Goal: Task Accomplishment & Management: Manage account settings

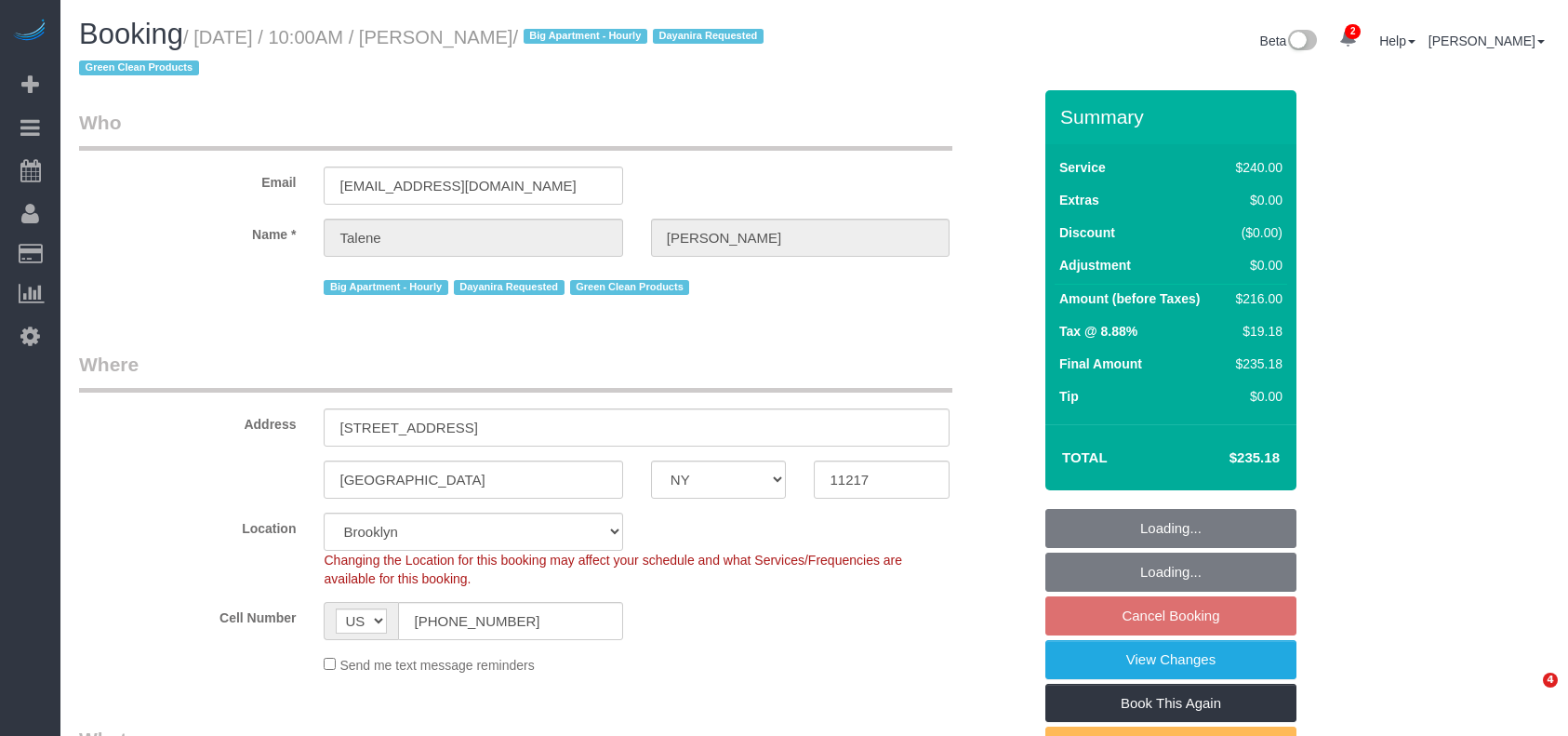
select select "NY"
select select "string:stripe-pm_1Qs4q14VGloSiKo7cKfn8tjg"
select select "spot3"
select select "number:58"
select select "number:71"
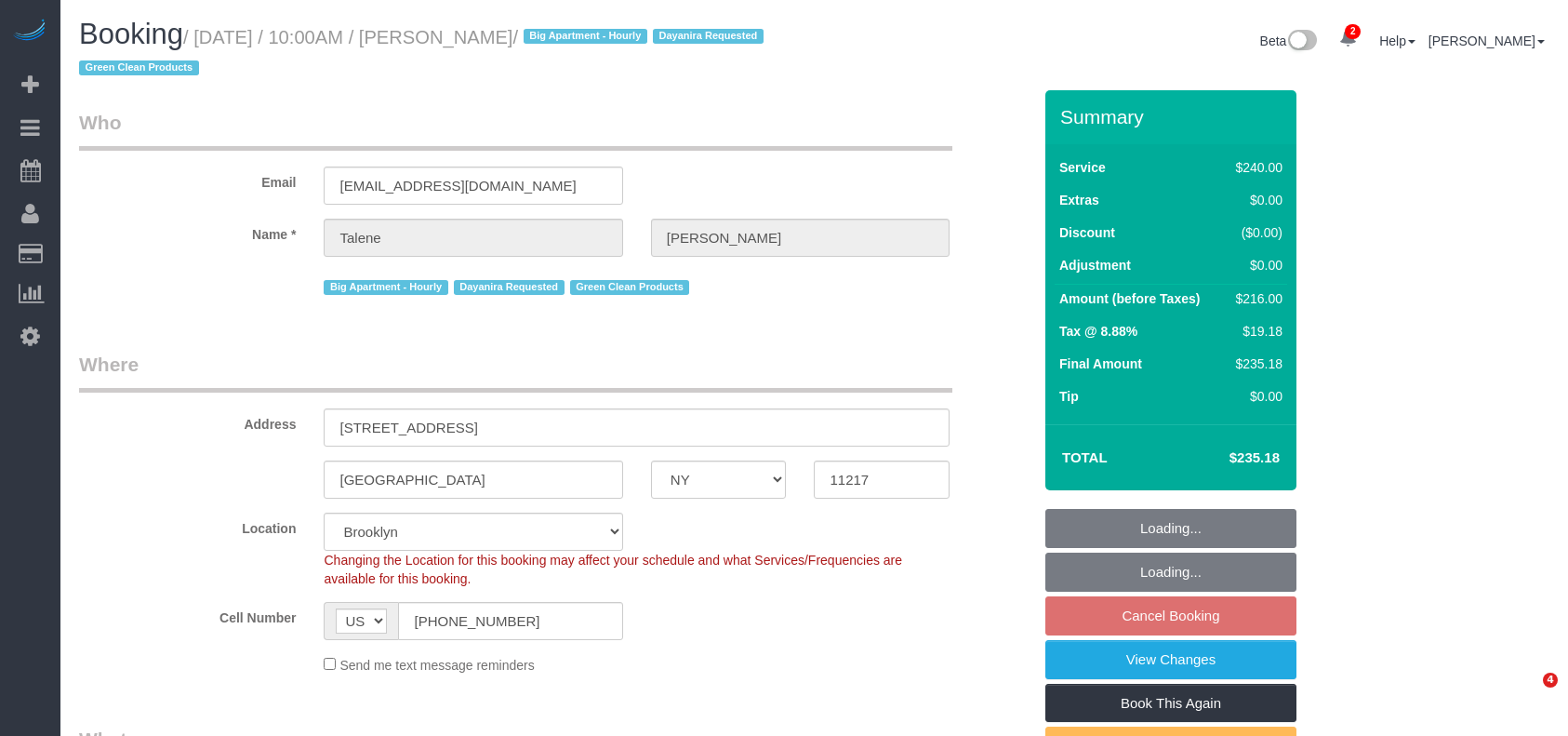
select select "number:15"
select select "number:5"
select select "180"
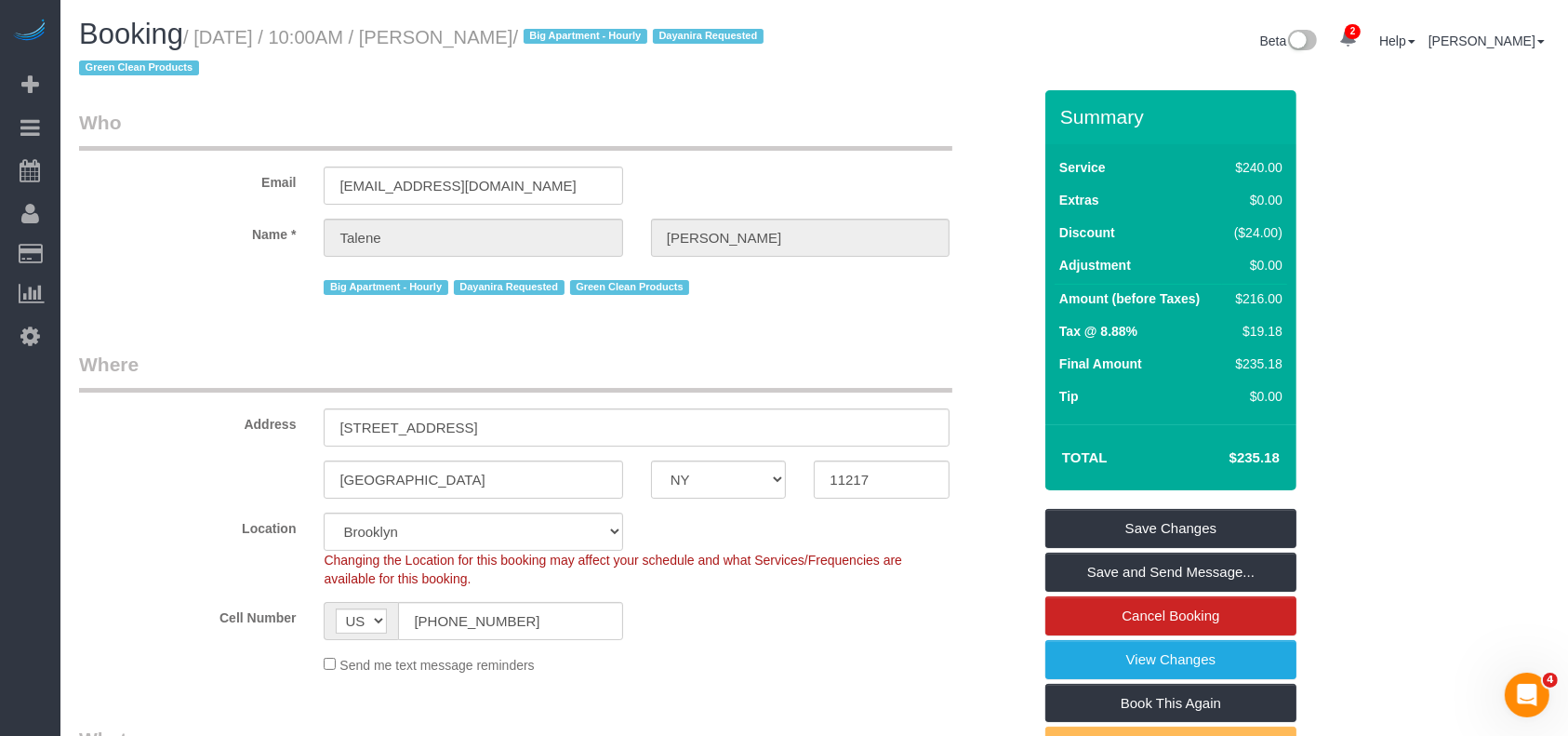
drag, startPoint x: 201, startPoint y: 35, endPoint x: 627, endPoint y: 62, distance: 426.9
click at [610, 35] on small "/ [DATE] / 10:00AM / [PERSON_NAME] / Big Apartment - Hourly Dayanira Requested …" at bounding box center [424, 53] width 690 height 52
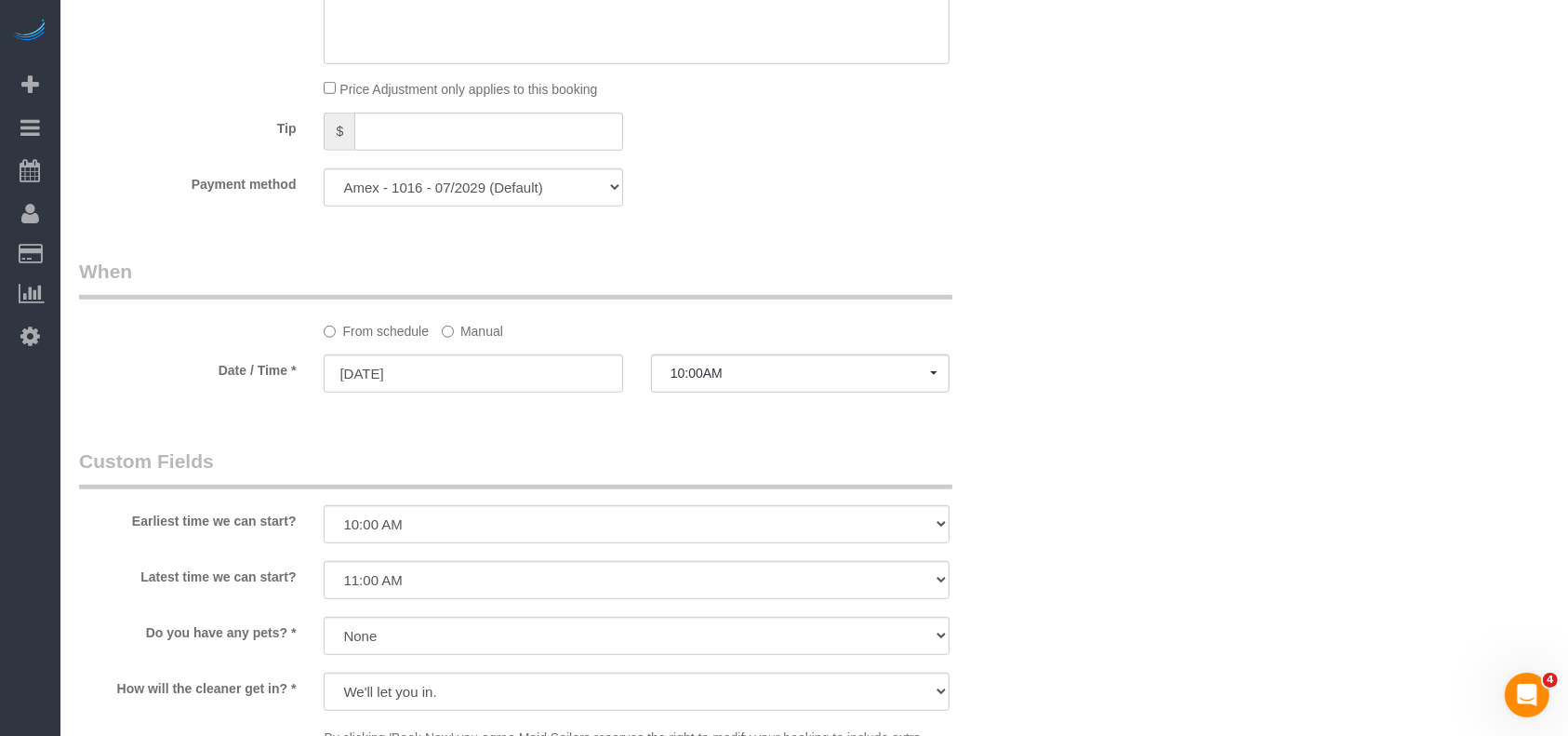
scroll to position [1611, 0]
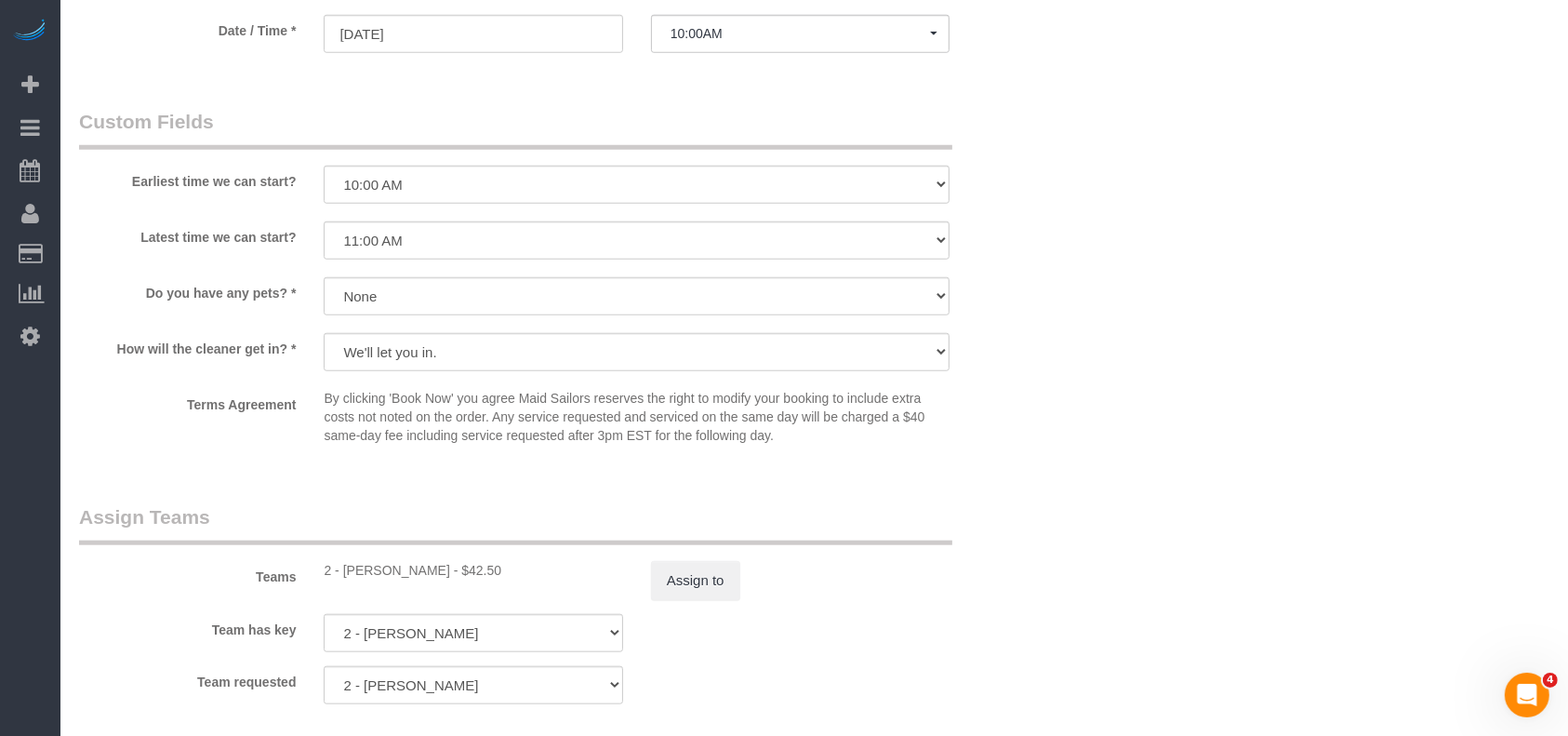
select select "spot63"
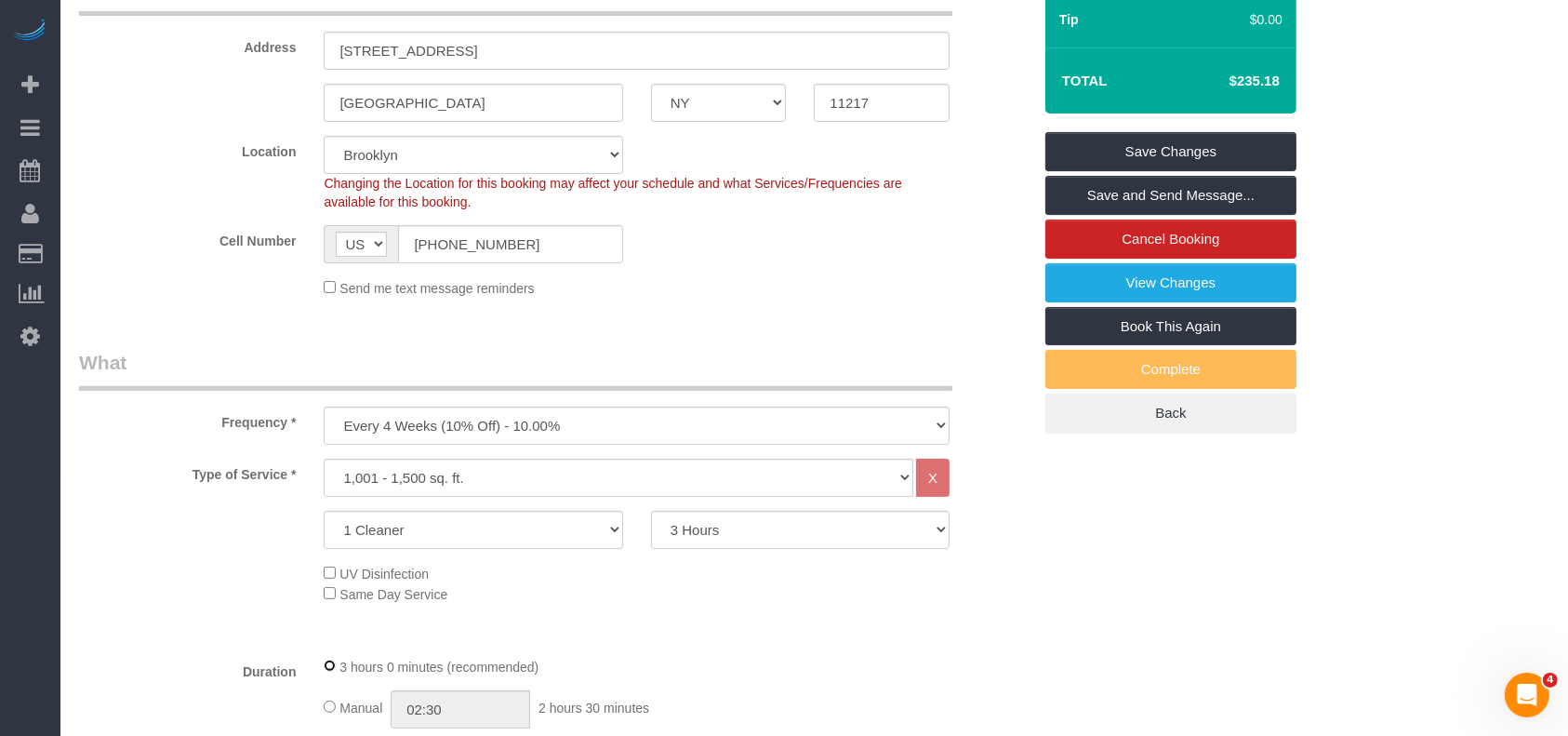
scroll to position [247, 0]
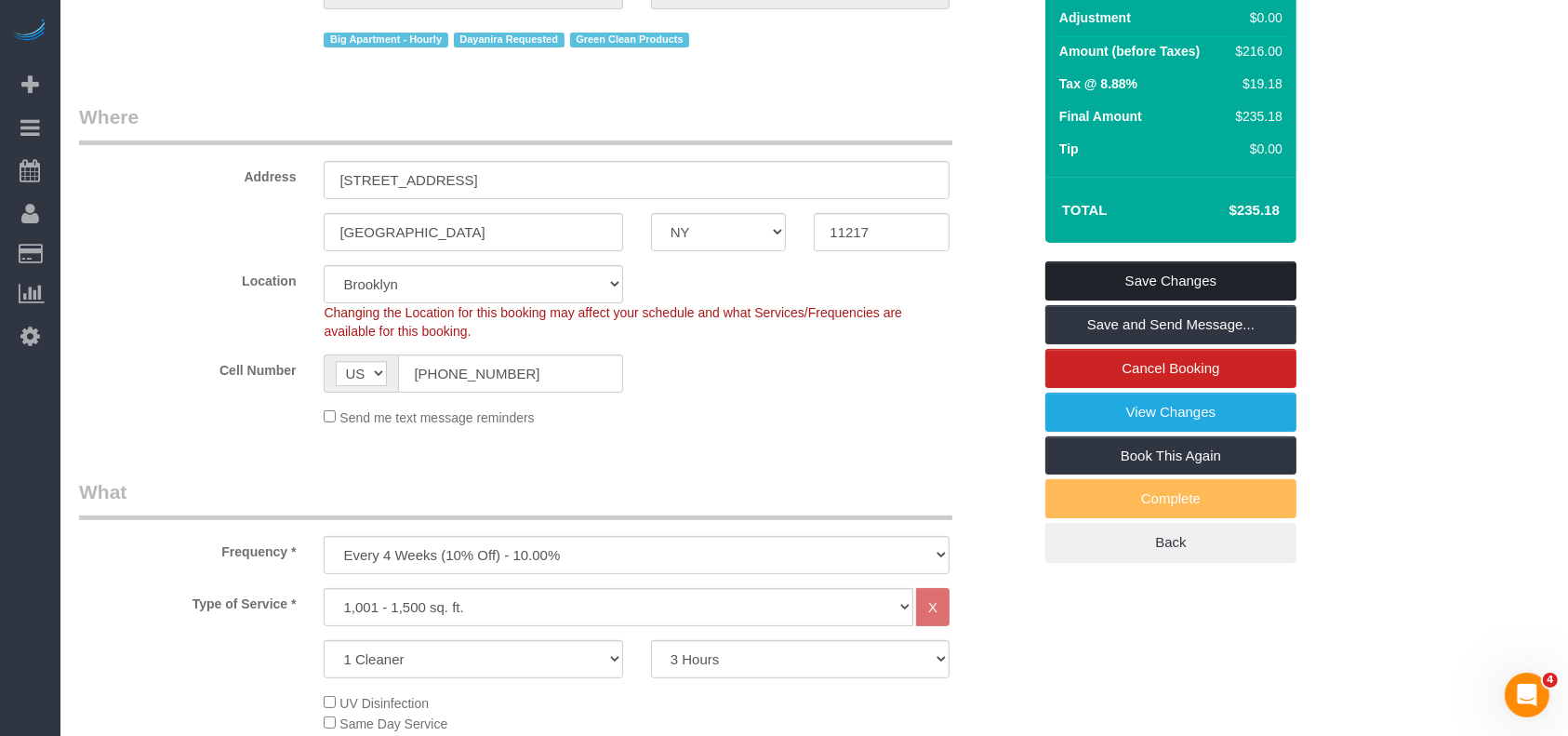
click at [1156, 269] on link "Save Changes" at bounding box center [1170, 280] width 251 height 39
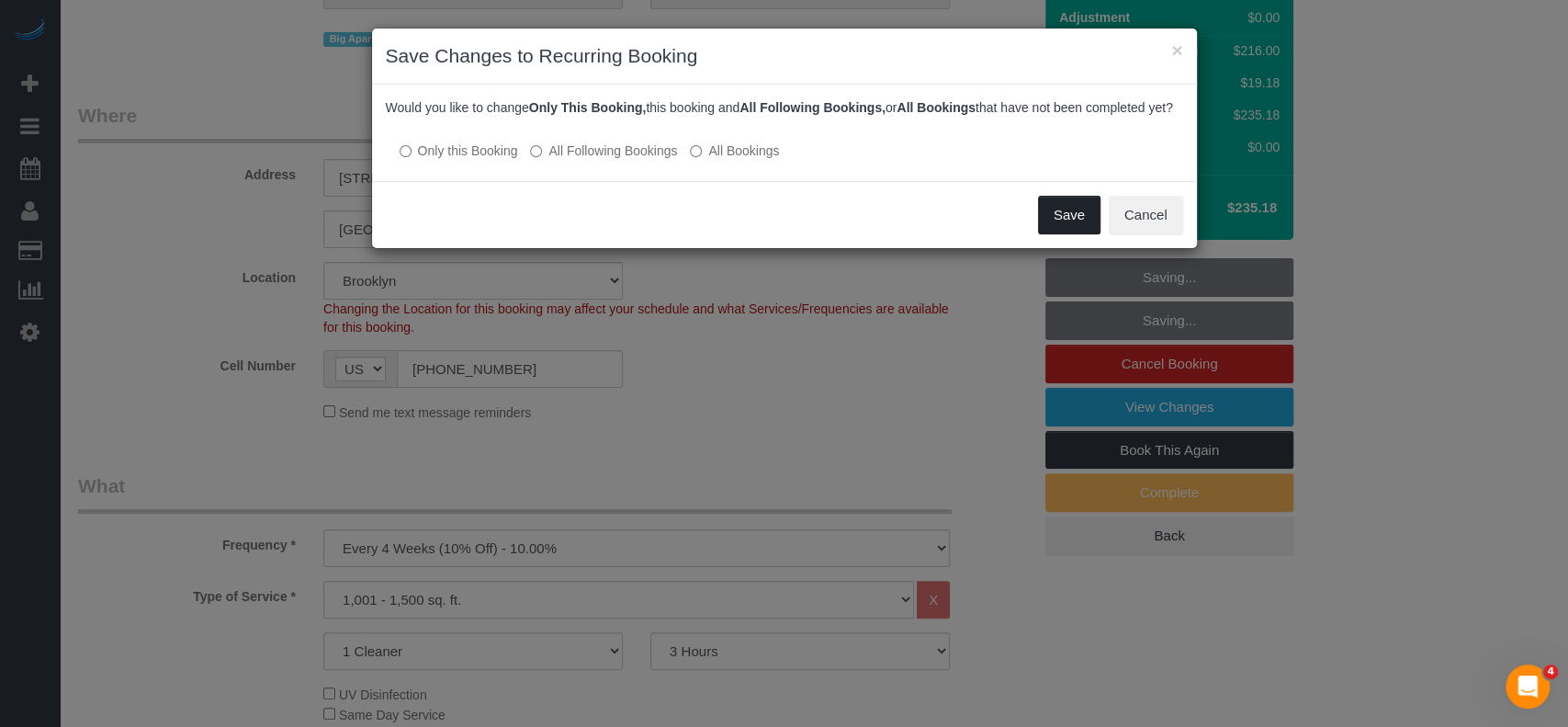
drag, startPoint x: 1066, startPoint y: 238, endPoint x: 1005, endPoint y: 260, distance: 64.8
click at [1065, 235] on button "Save" at bounding box center [1069, 214] width 62 height 38
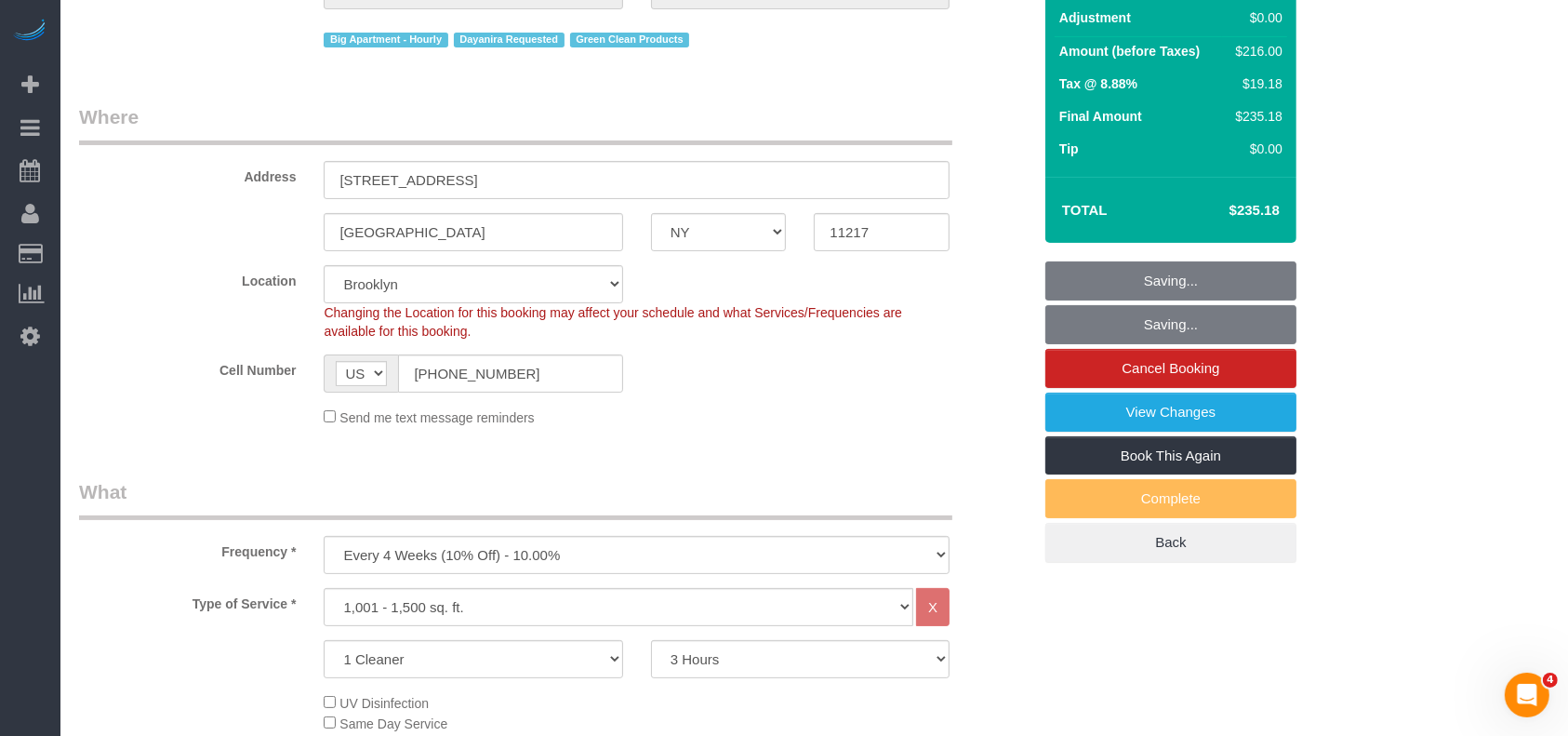
scroll to position [0, 0]
